Goal: Task Accomplishment & Management: Manage account settings

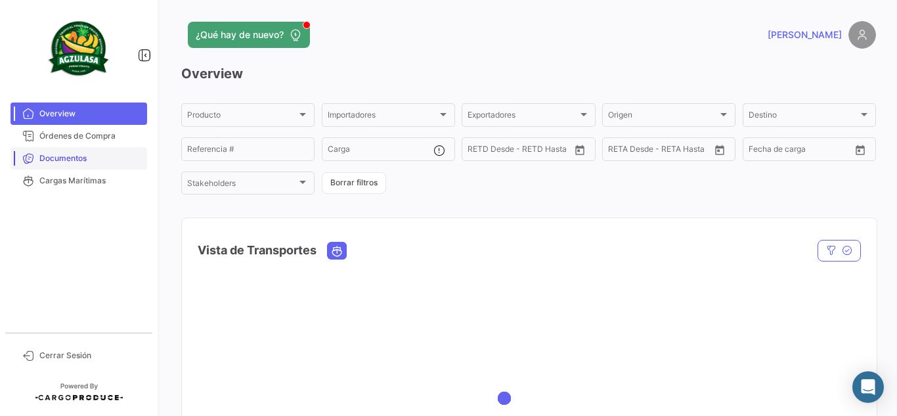
click at [120, 151] on link "Documentos" at bounding box center [79, 158] width 137 height 22
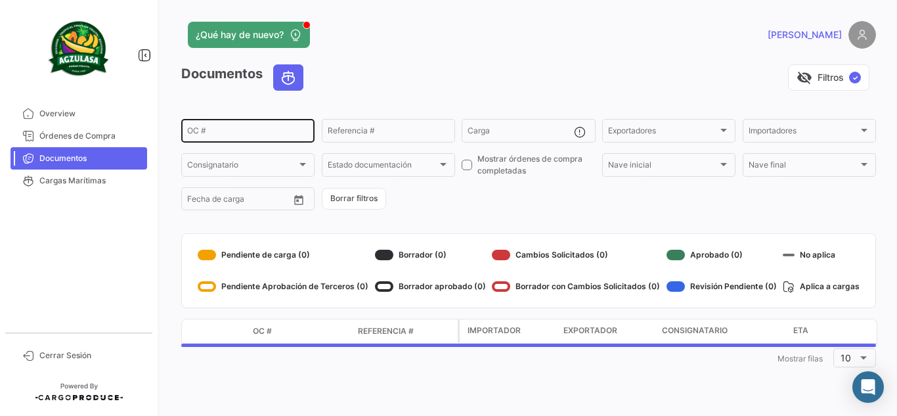
click at [252, 129] on input "OC #" at bounding box center [248, 132] width 122 height 9
paste input "257747895"
type input "257747895"
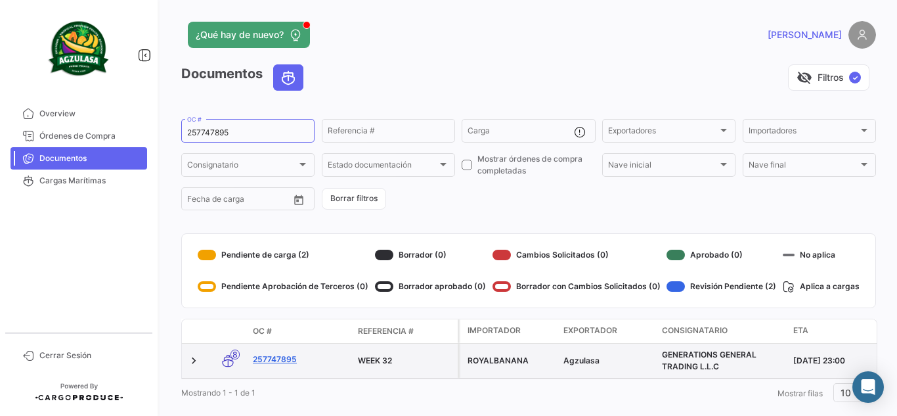
click at [290, 357] on link "257747895" at bounding box center [300, 359] width 95 height 12
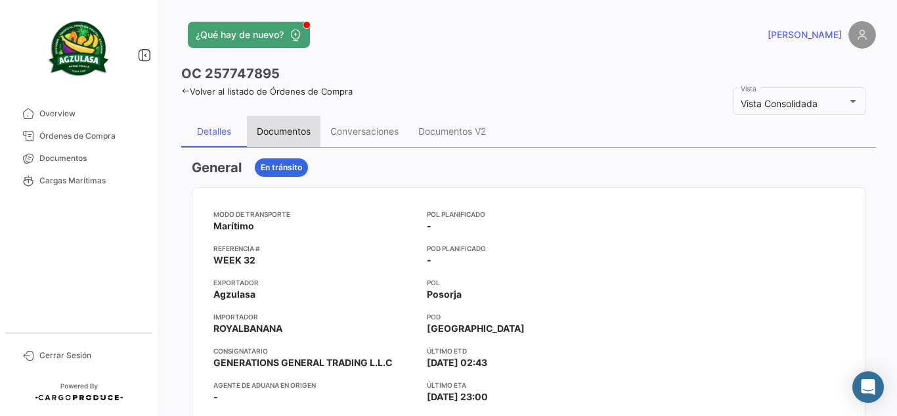
click at [300, 137] on div "Documentos" at bounding box center [284, 130] width 54 height 11
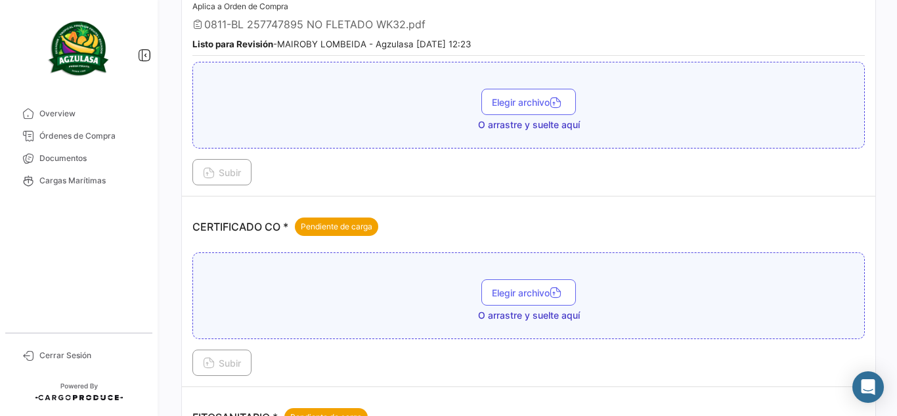
scroll to position [263, 0]
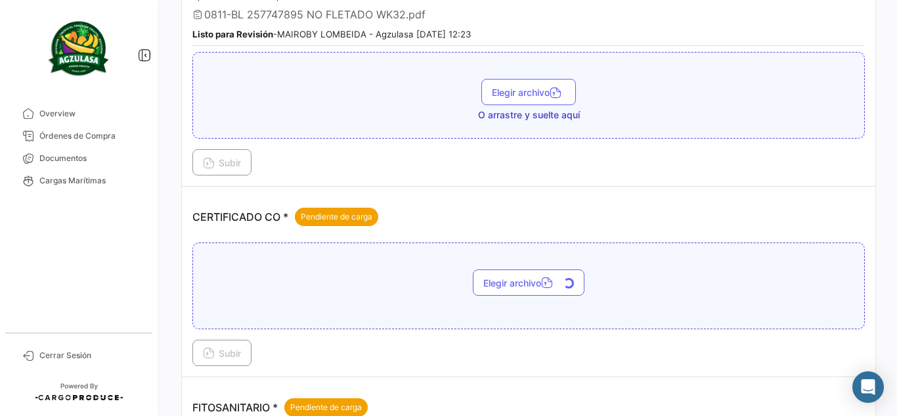
click at [230, 360] on button "Subir" at bounding box center [221, 353] width 59 height 26
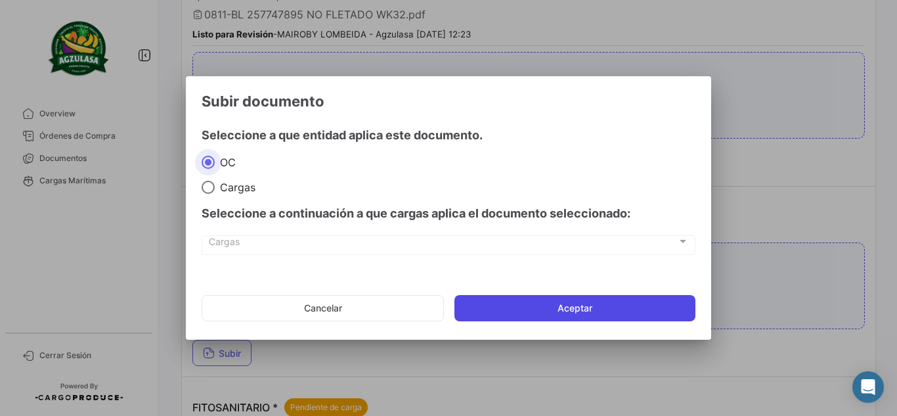
click at [548, 313] on button "Aceptar" at bounding box center [575, 308] width 241 height 26
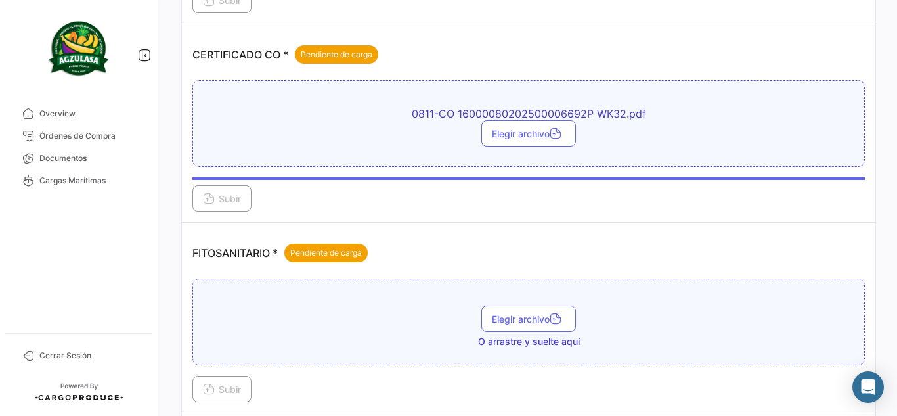
scroll to position [394, 0]
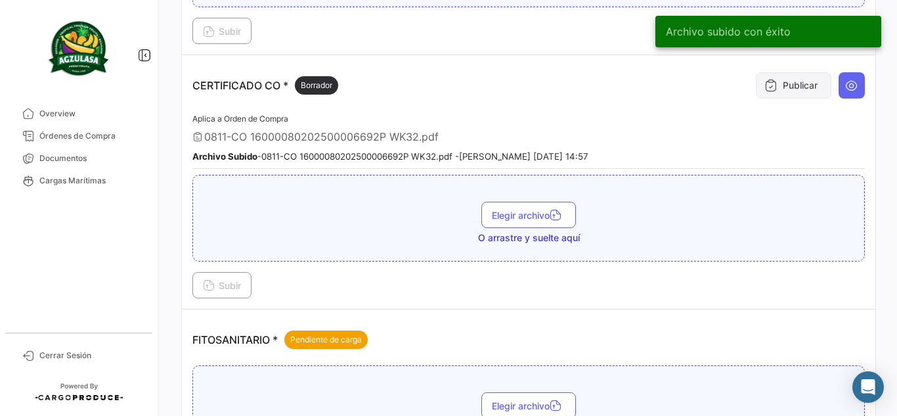
click at [783, 85] on button "Publicar" at bounding box center [794, 85] width 76 height 26
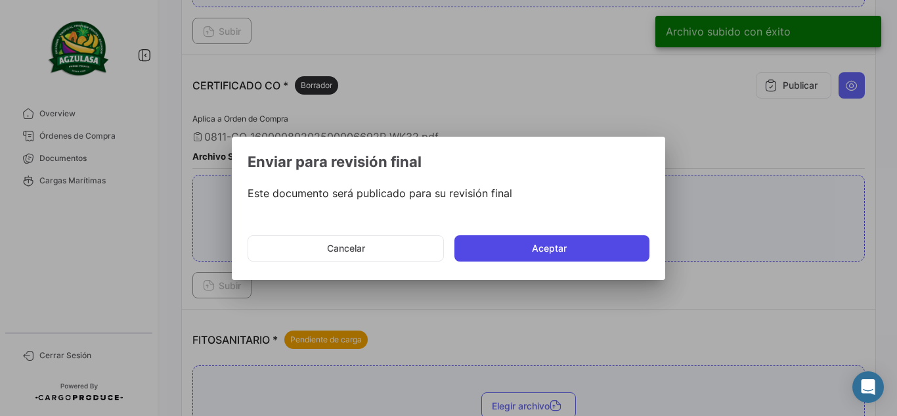
click at [513, 250] on button "Aceptar" at bounding box center [552, 248] width 195 height 26
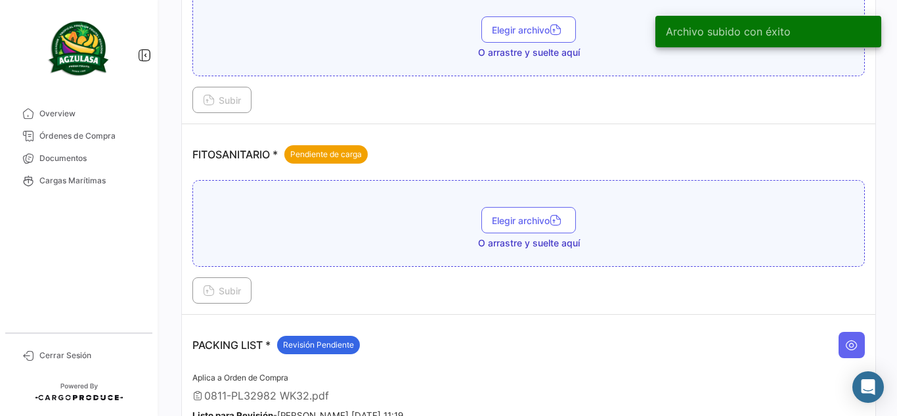
scroll to position [591, 0]
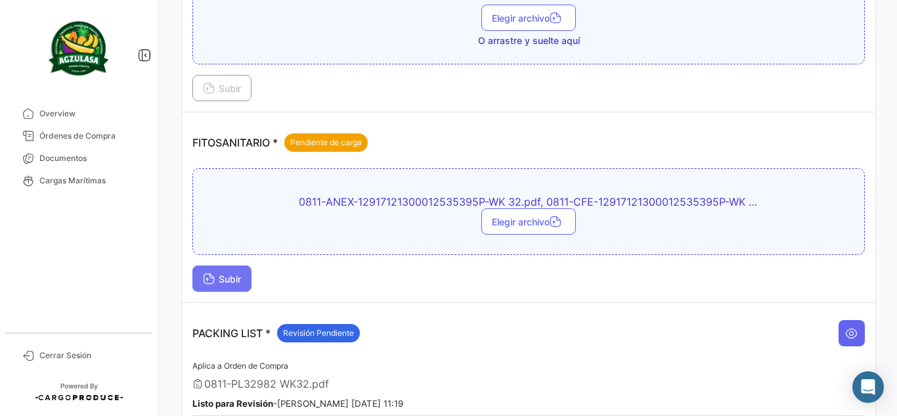
click at [223, 282] on span "Subir" at bounding box center [222, 278] width 38 height 11
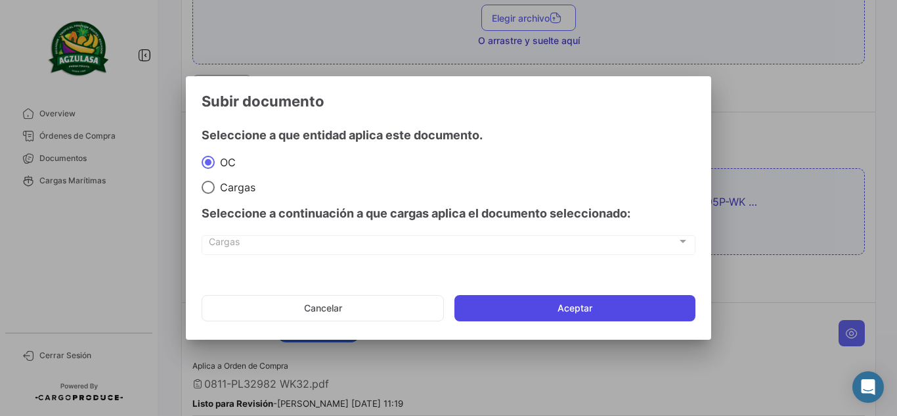
click at [568, 317] on button "Aceptar" at bounding box center [575, 308] width 241 height 26
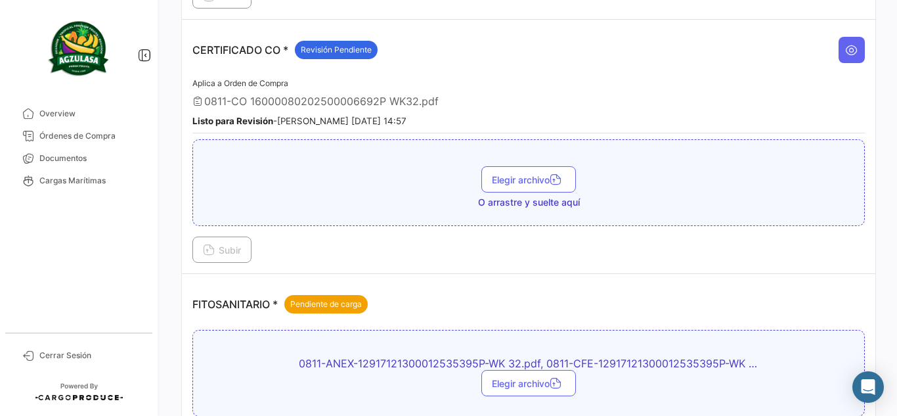
scroll to position [394, 0]
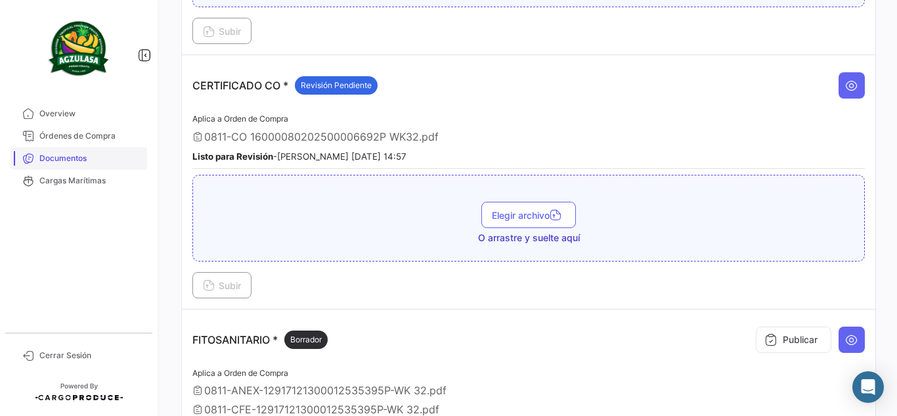
click at [76, 158] on span "Documentos" at bounding box center [90, 158] width 102 height 12
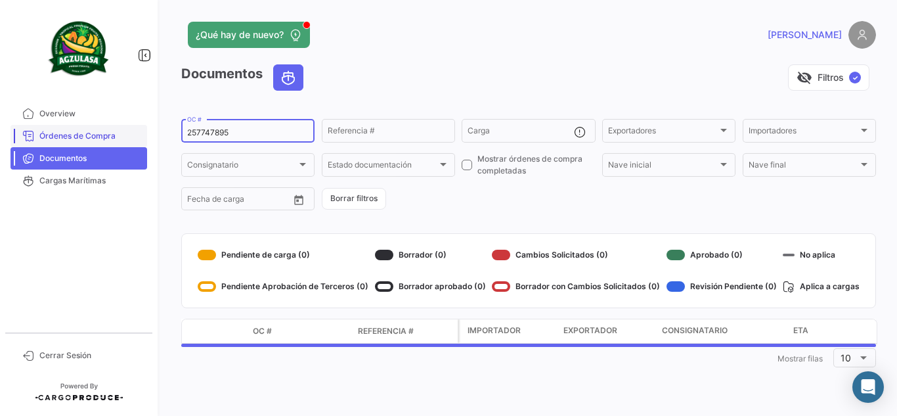
drag, startPoint x: 244, startPoint y: 133, endPoint x: 35, endPoint y: 137, distance: 208.9
click at [35, 137] on mat-sidenav-container "Overview Órdenes de Compra Documentos Cargas Marítimas Cerrar Sesión ¿Qué hay d…" at bounding box center [448, 208] width 897 height 416
paste input "EBKG1377095"
type input "EBKG13770955"
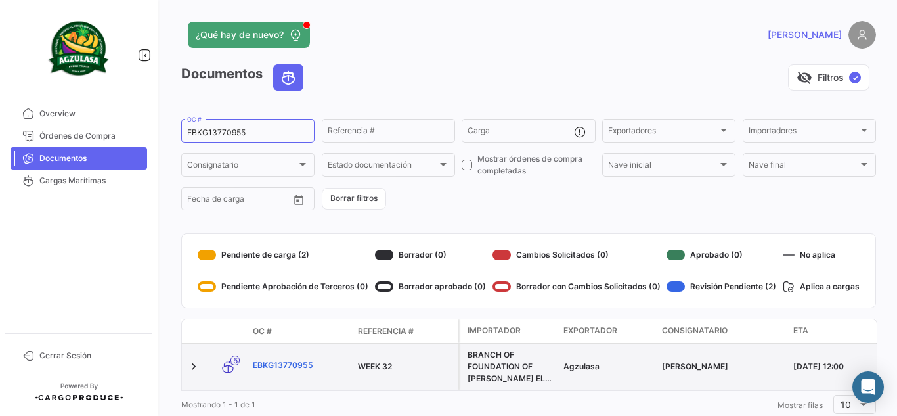
click at [288, 363] on link "EBKG13770955" at bounding box center [300, 365] width 95 height 12
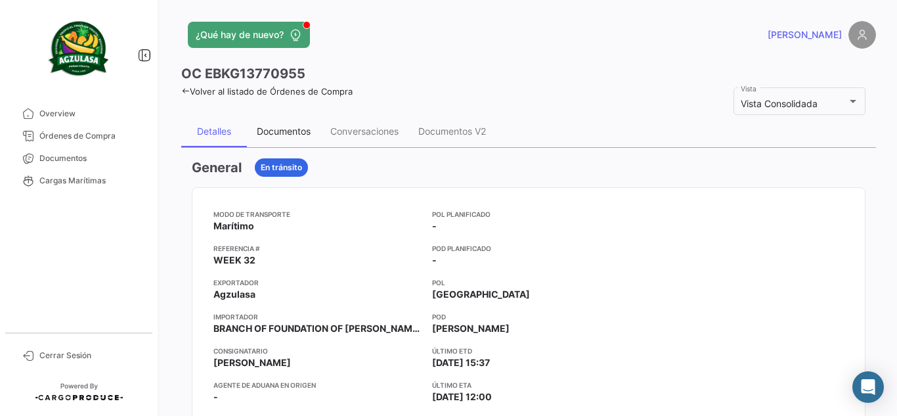
click at [271, 139] on div "Documentos" at bounding box center [284, 132] width 74 height 32
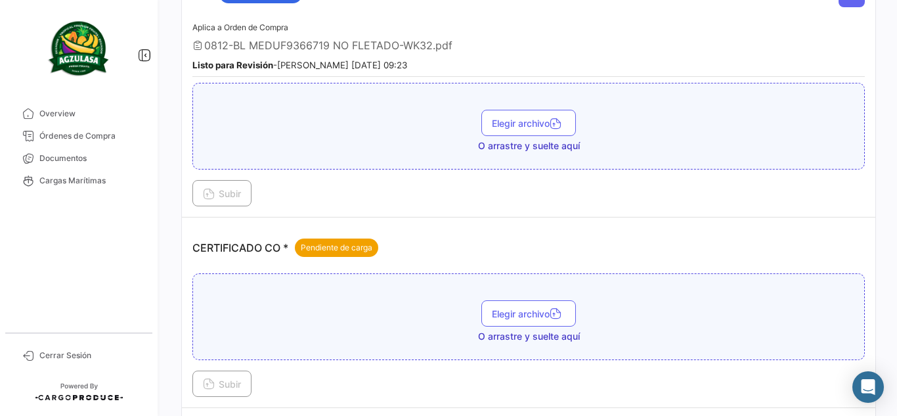
scroll to position [263, 0]
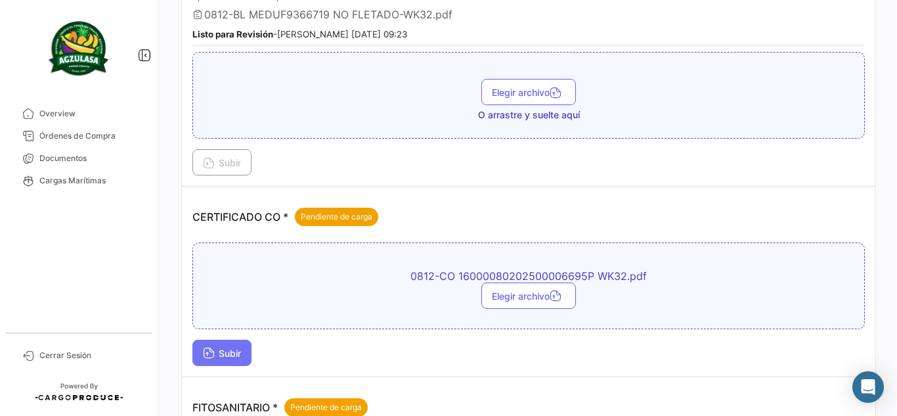
click at [221, 356] on span "Subir" at bounding box center [222, 352] width 38 height 11
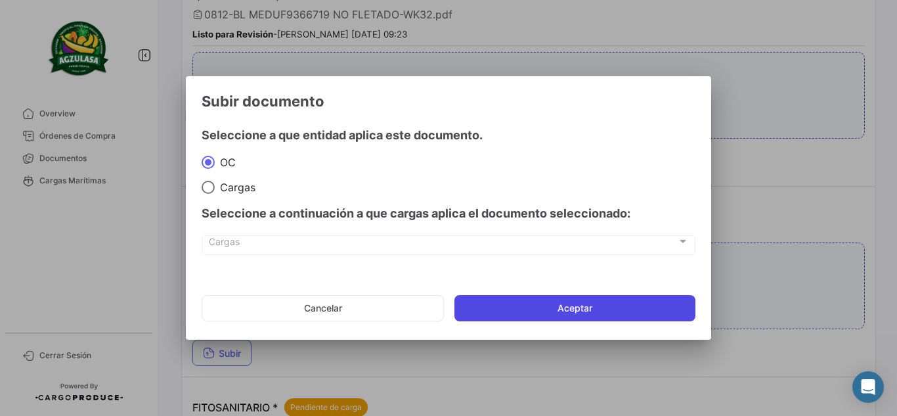
click at [517, 300] on button "Aceptar" at bounding box center [575, 308] width 241 height 26
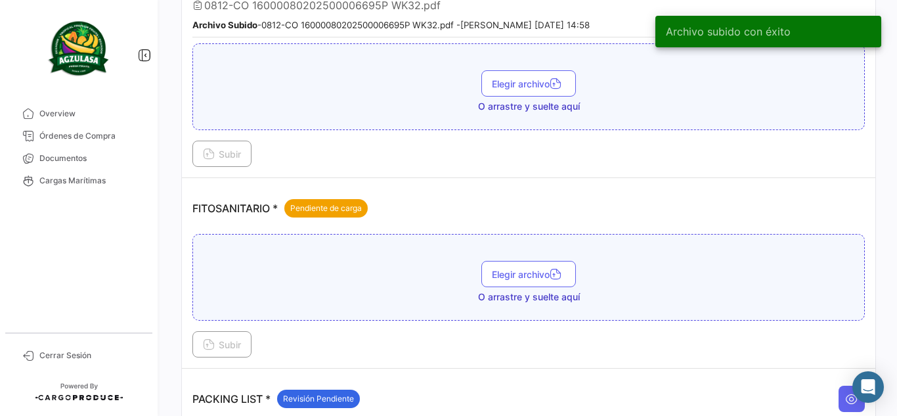
scroll to position [394, 0]
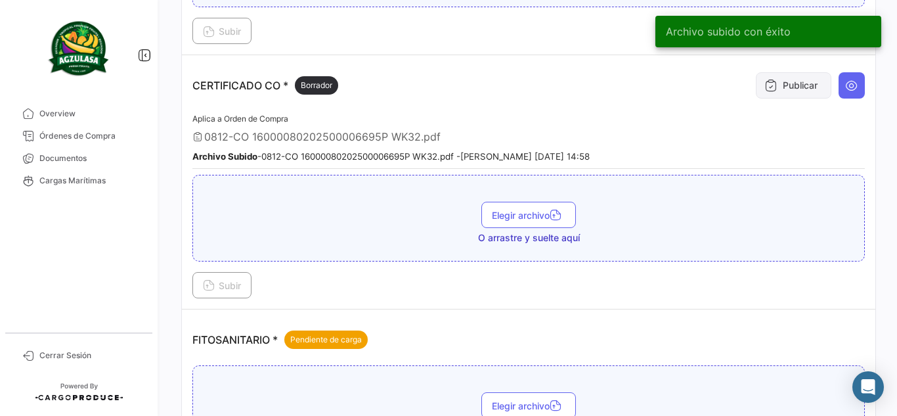
click at [807, 93] on button "Publicar" at bounding box center [794, 85] width 76 height 26
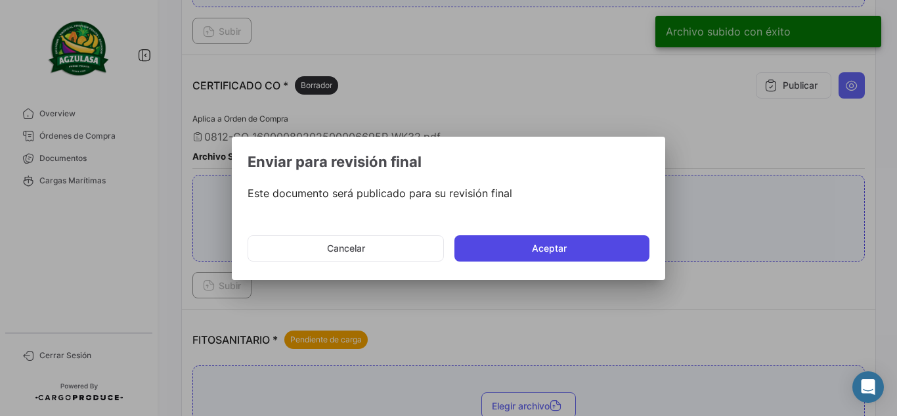
click at [506, 252] on button "Aceptar" at bounding box center [552, 248] width 195 height 26
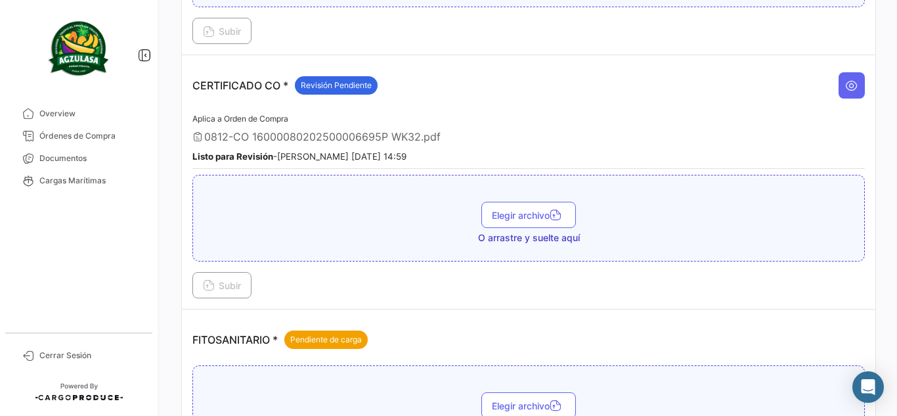
scroll to position [591, 0]
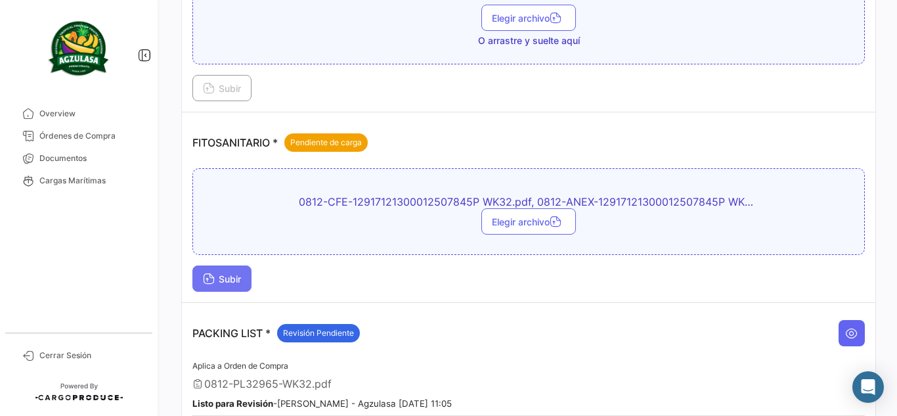
click at [224, 279] on span "Subir" at bounding box center [222, 278] width 38 height 11
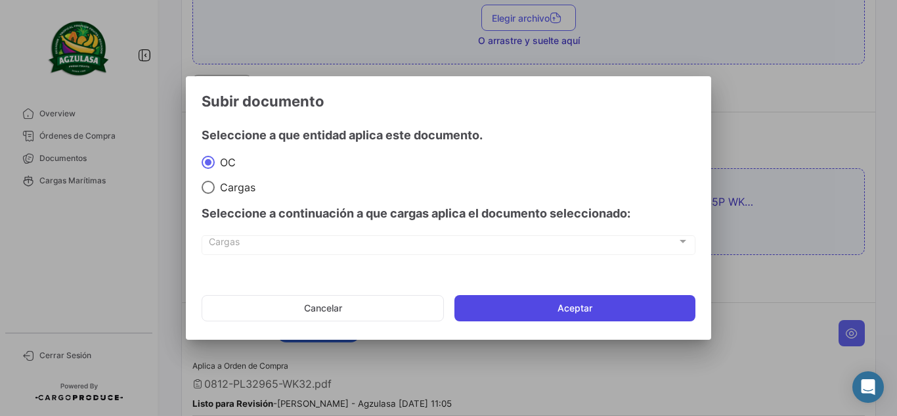
click at [537, 307] on button "Aceptar" at bounding box center [575, 308] width 241 height 26
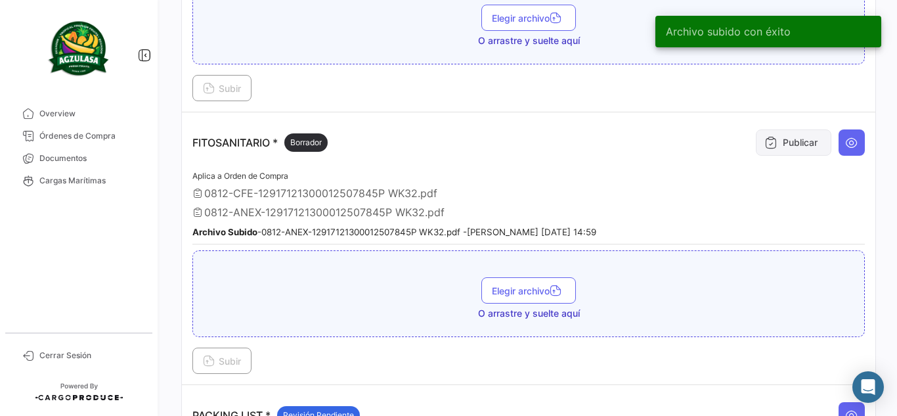
click at [765, 141] on icon at bounding box center [771, 142] width 13 height 13
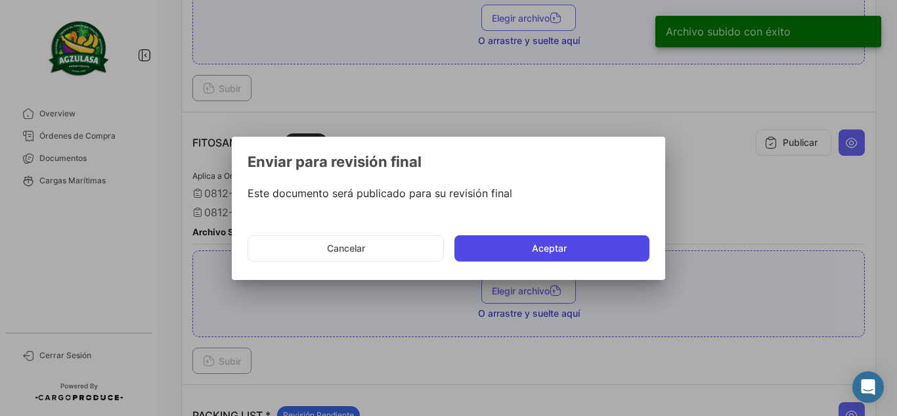
click at [516, 249] on button "Aceptar" at bounding box center [552, 248] width 195 height 26
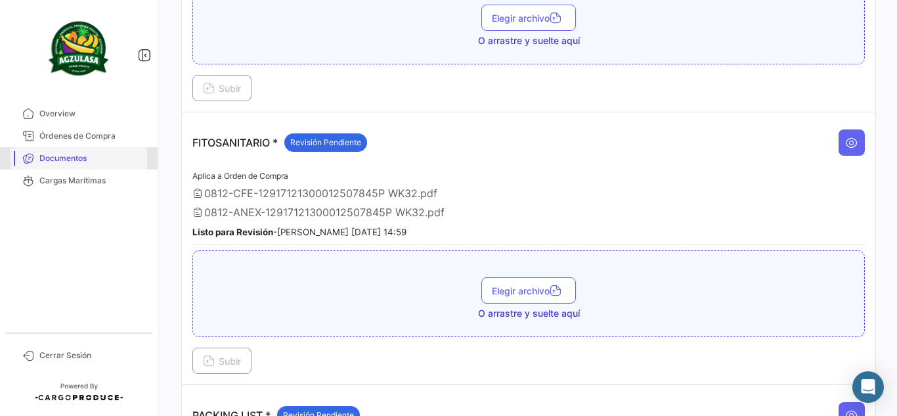
click at [110, 164] on span "Documentos" at bounding box center [90, 158] width 102 height 12
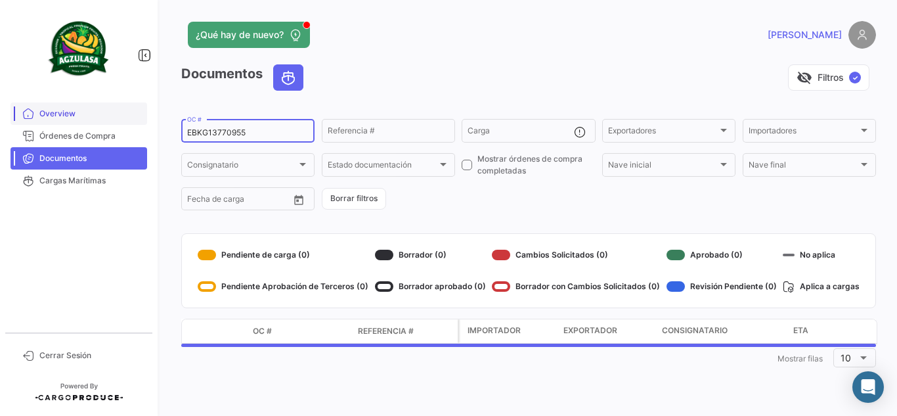
drag, startPoint x: 249, startPoint y: 134, endPoint x: 53, endPoint y: 122, distance: 196.1
click at [54, 122] on mat-sidenav-container "Overview Órdenes de Compra Documentos Cargas Marítimas Cerrar Sesión ¿Qué hay d…" at bounding box center [448, 208] width 897 height 416
paste input "GQL0409138"
type input "GQL0409138"
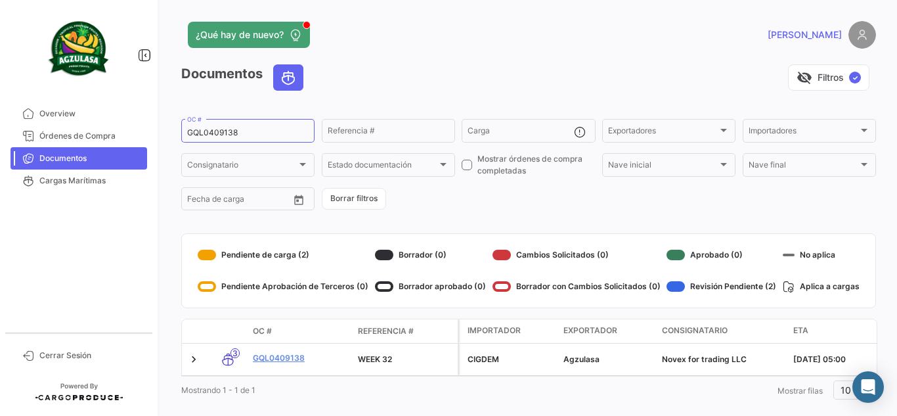
click at [650, 68] on div "visibility_off Filtros ✓" at bounding box center [595, 77] width 562 height 26
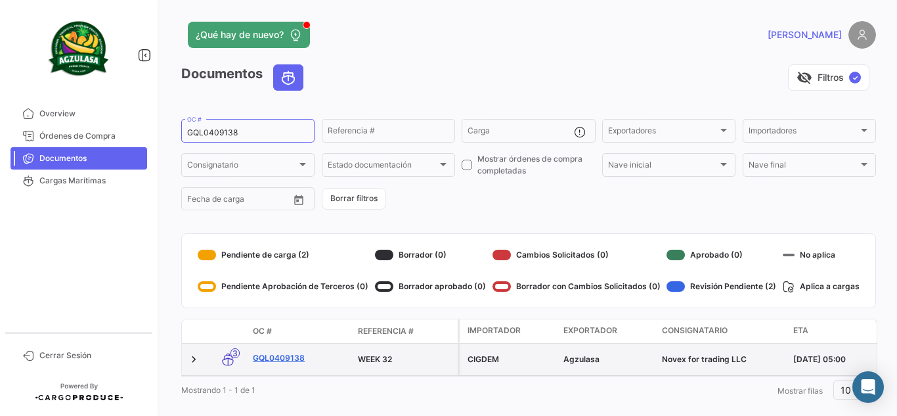
click at [296, 359] on link "GQL0409138" at bounding box center [300, 358] width 95 height 12
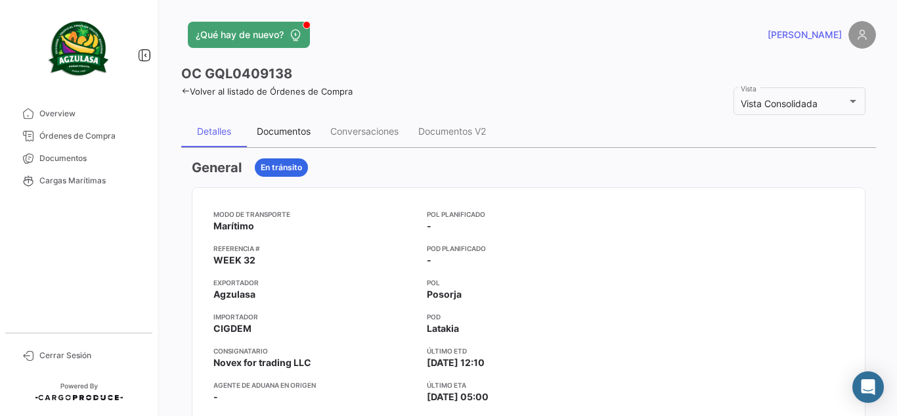
click at [303, 131] on div "Documentos" at bounding box center [284, 130] width 54 height 11
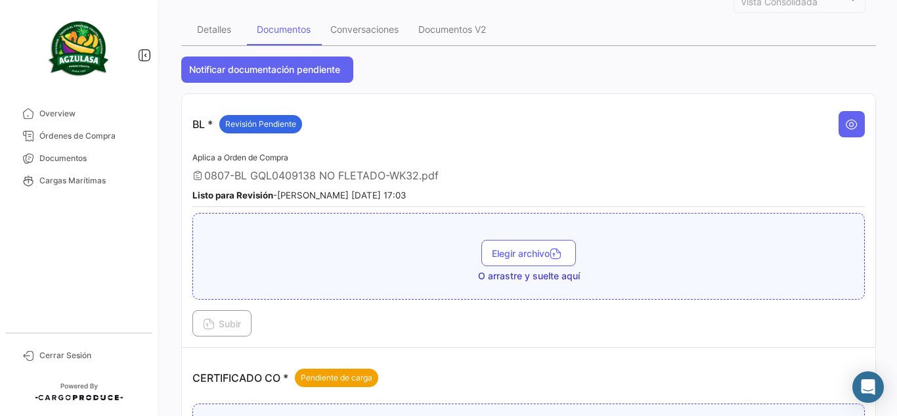
scroll to position [263, 0]
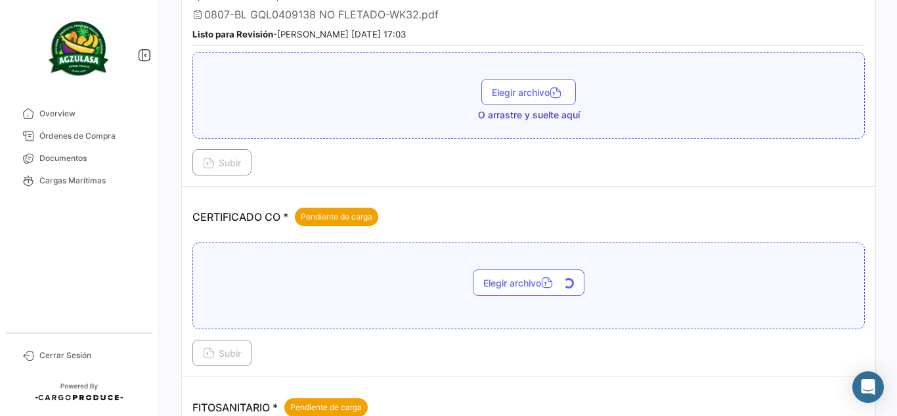
click at [233, 356] on span "Subir" at bounding box center [222, 352] width 38 height 11
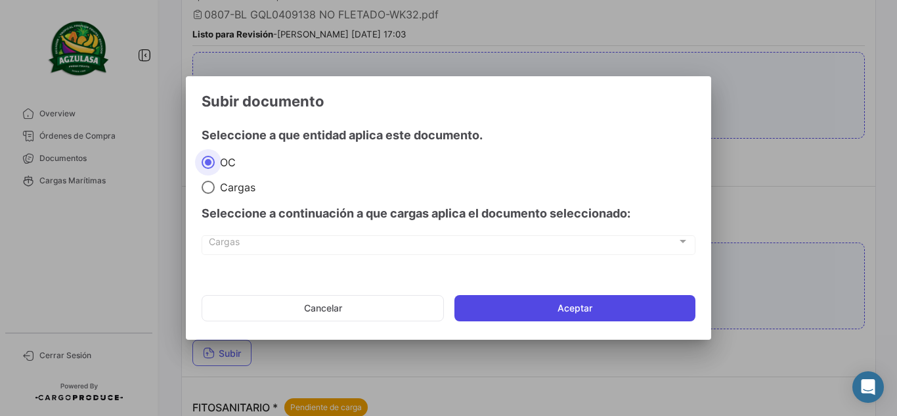
click at [524, 315] on button "Aceptar" at bounding box center [575, 308] width 241 height 26
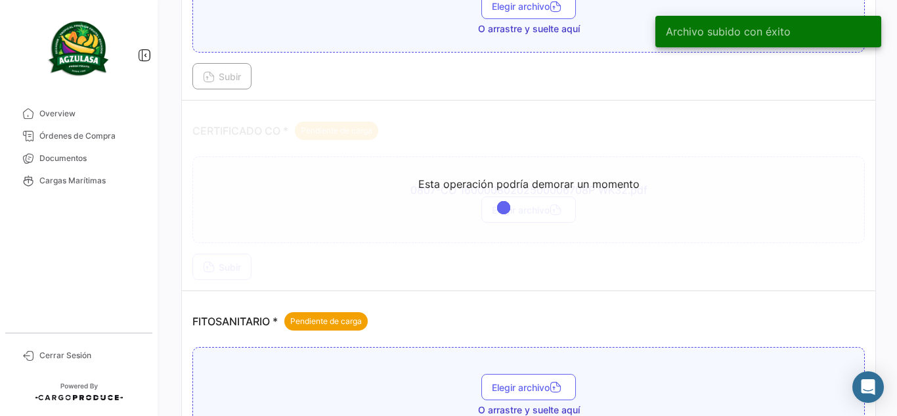
scroll to position [328, 0]
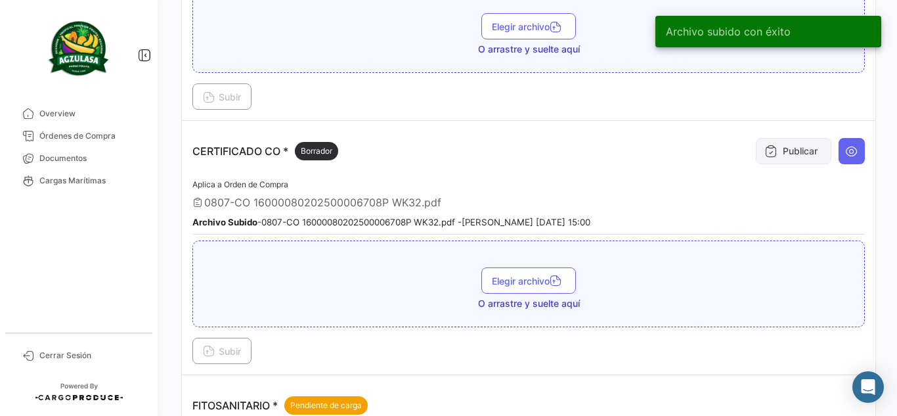
click at [790, 146] on button "Publicar" at bounding box center [794, 151] width 76 height 26
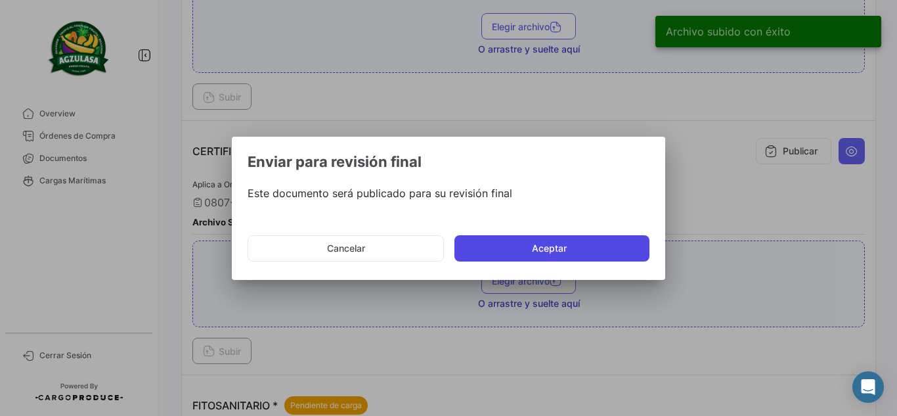
click at [596, 244] on button "Aceptar" at bounding box center [552, 248] width 195 height 26
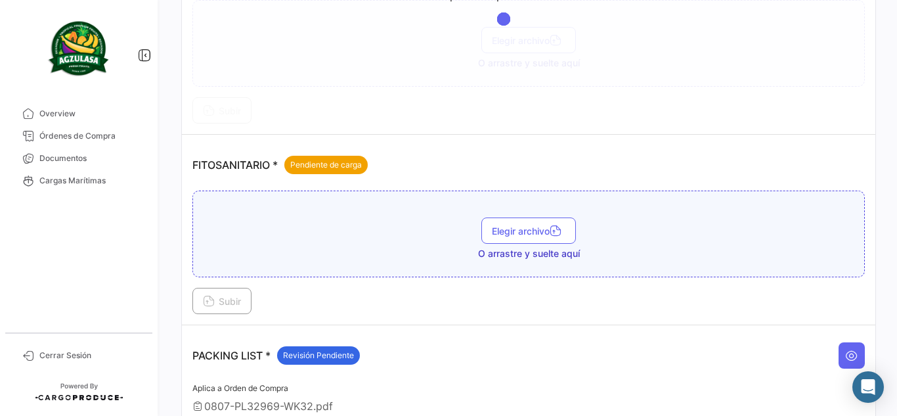
scroll to position [591, 0]
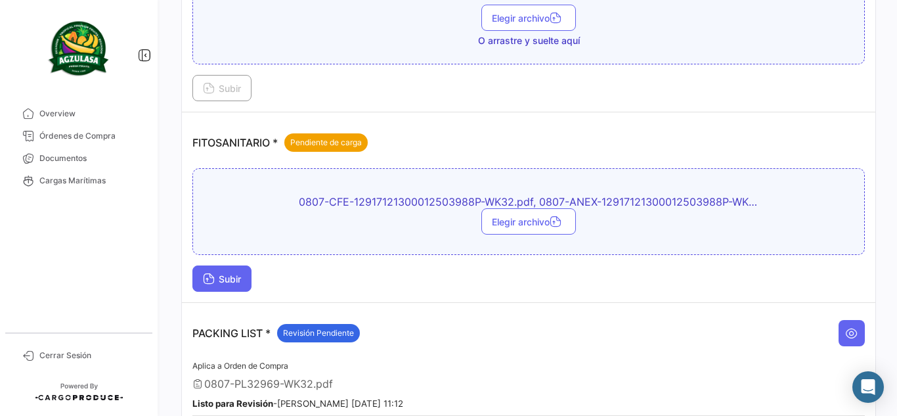
drag, startPoint x: 231, startPoint y: 282, endPoint x: 240, endPoint y: 280, distance: 8.9
click at [240, 280] on span "Subir" at bounding box center [222, 278] width 38 height 11
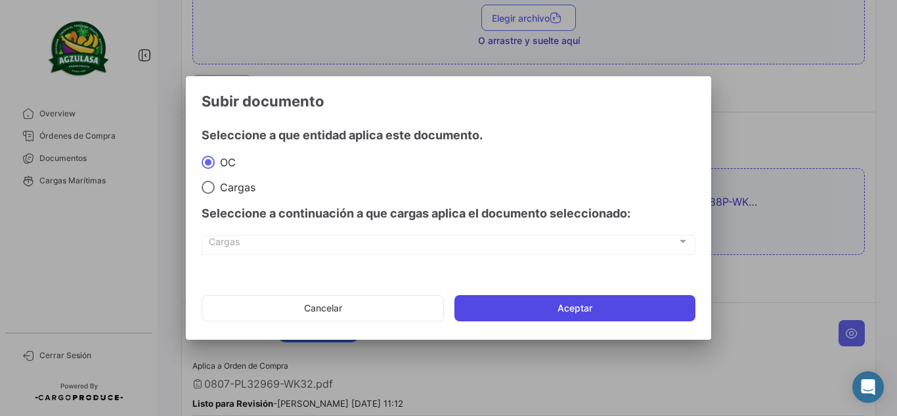
click at [548, 303] on button "Aceptar" at bounding box center [575, 308] width 241 height 26
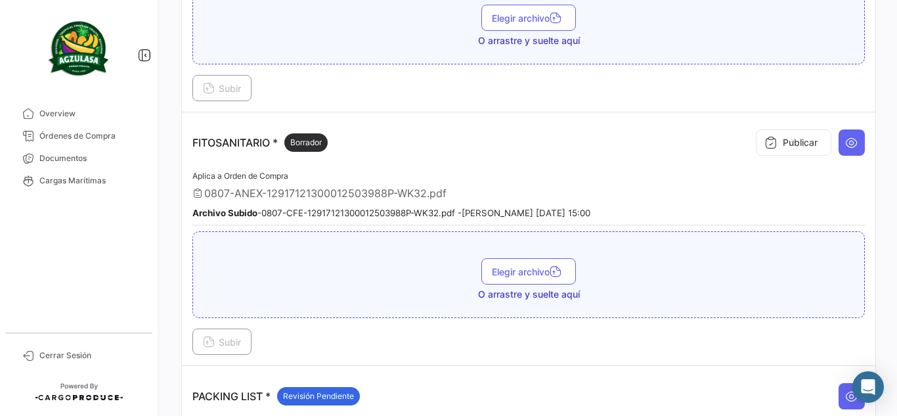
drag, startPoint x: 782, startPoint y: 141, endPoint x: 748, endPoint y: 232, distance: 97.3
click at [748, 232] on app-document-grouped "FITOSANITARIO * Borrador Publicar Aplica a Orden de Compra 0807-ANEX-1291712130…" at bounding box center [528, 239] width 673 height 232
click at [765, 146] on icon at bounding box center [771, 142] width 13 height 13
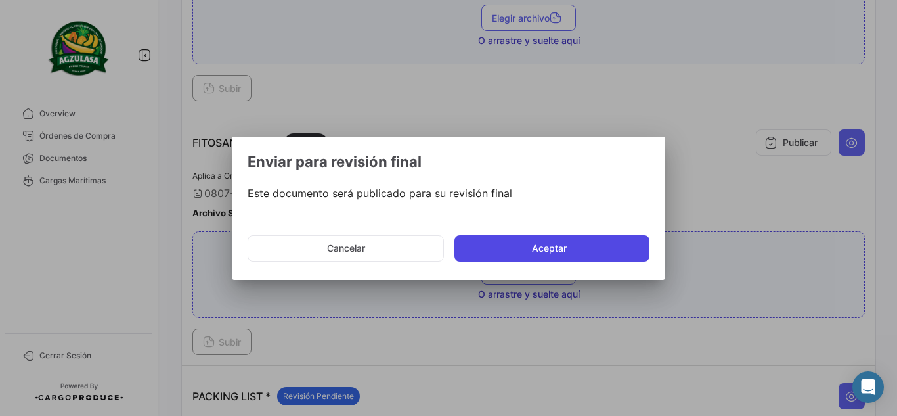
click at [513, 246] on button "Aceptar" at bounding box center [552, 248] width 195 height 26
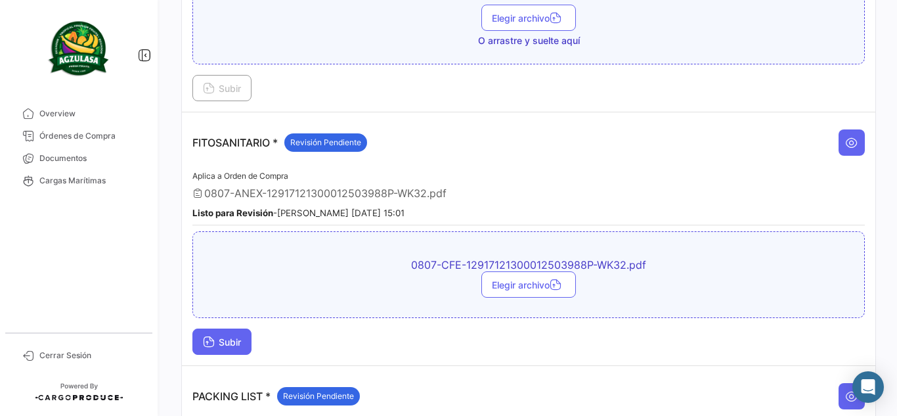
click at [235, 333] on button "Subir" at bounding box center [221, 341] width 59 height 26
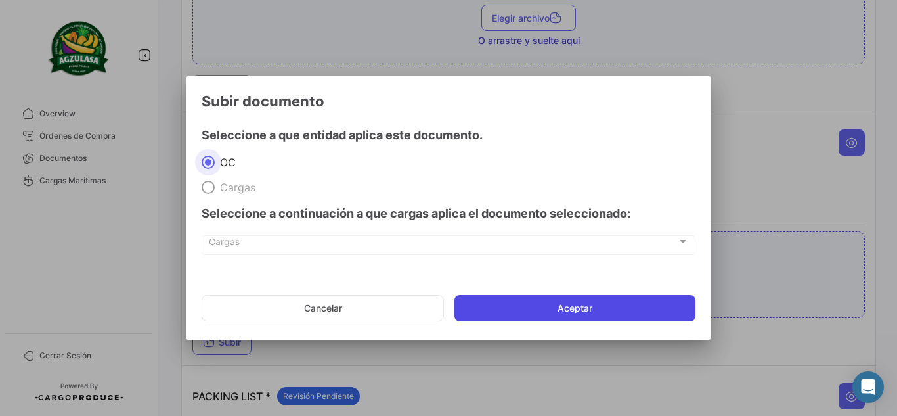
click at [584, 313] on button "Aceptar" at bounding box center [575, 308] width 241 height 26
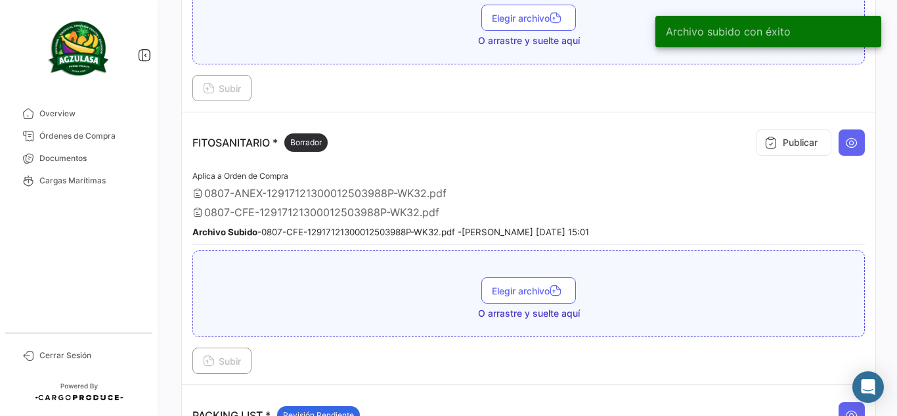
click at [766, 154] on button "Publicar" at bounding box center [794, 142] width 76 height 26
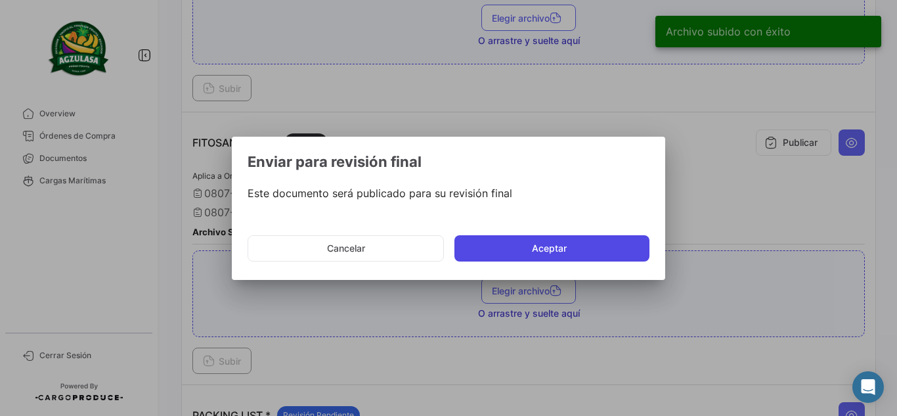
click at [550, 255] on button "Aceptar" at bounding box center [552, 248] width 195 height 26
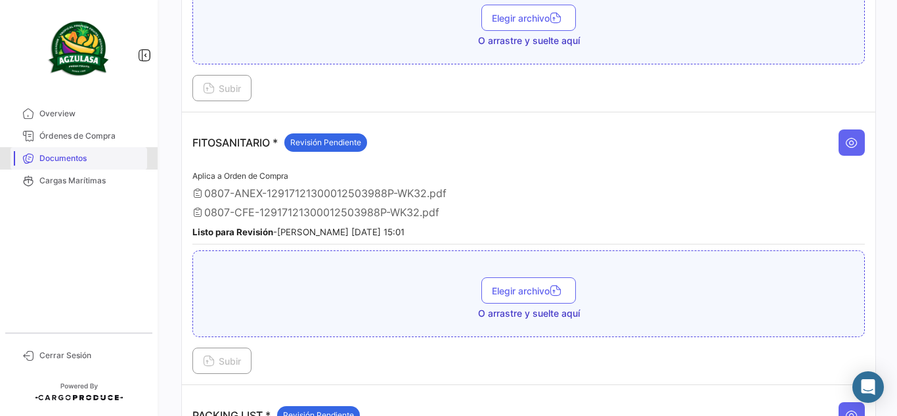
click at [64, 158] on span "Documentos" at bounding box center [90, 158] width 102 height 12
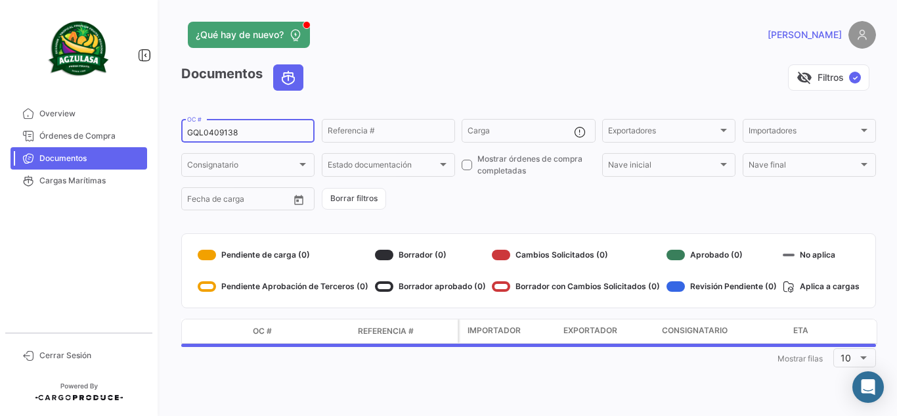
drag, startPoint x: 243, startPoint y: 133, endPoint x: 0, endPoint y: 96, distance: 245.8
click at [0, 114] on mat-sidenav-container "Overview Órdenes de Compra Documentos Cargas Marítimas Cerrar Sesión ¿Qué hay d…" at bounding box center [448, 208] width 897 height 416
click at [648, 64] on app-header "¿Qué hay de nuevo? [PERSON_NAME]" at bounding box center [528, 42] width 695 height 43
